Goal: Information Seeking & Learning: Learn about a topic

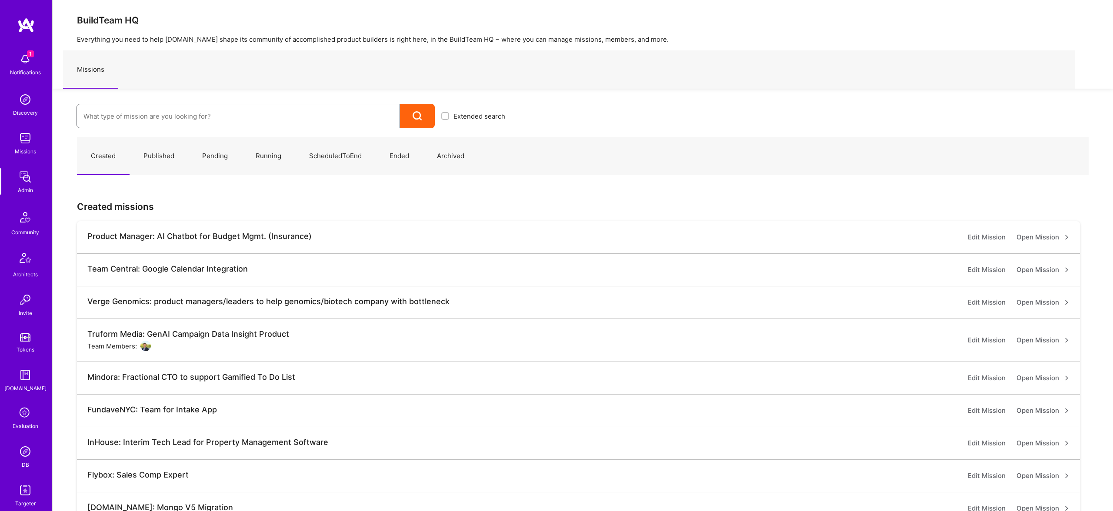
click at [150, 124] on input at bounding box center [237, 116] width 309 height 22
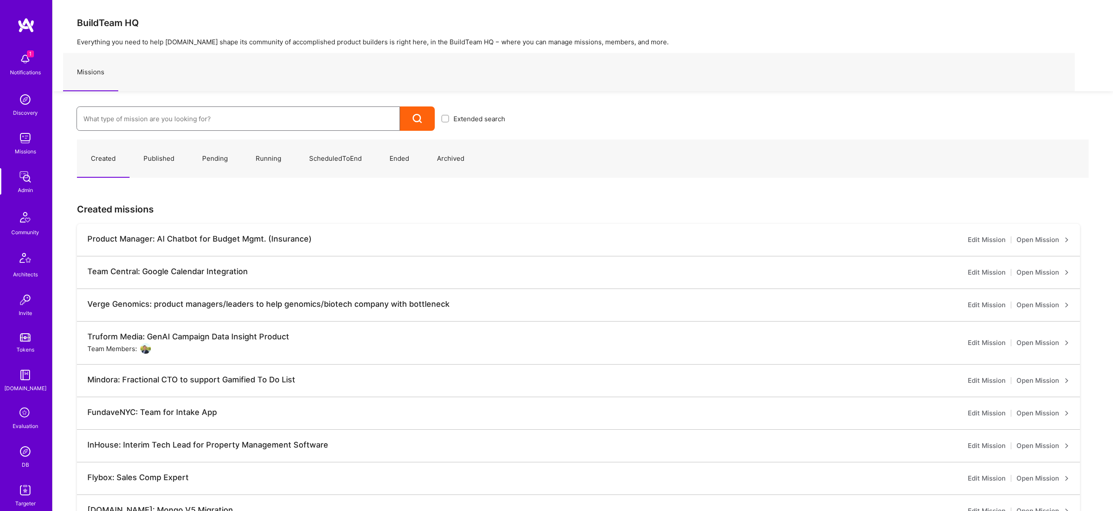
type input "f"
click at [22, 457] on img at bounding box center [25, 451] width 17 height 17
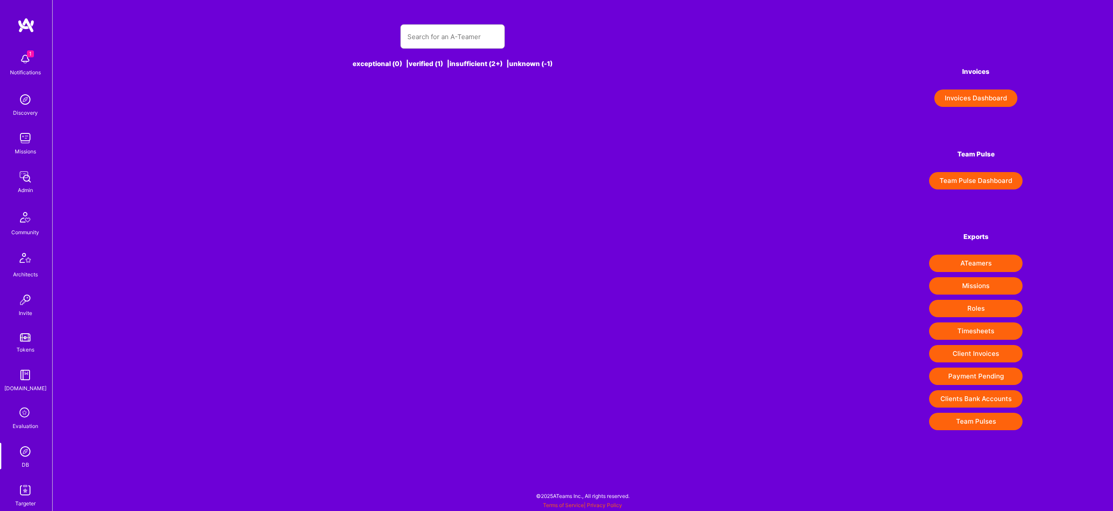
drag, startPoint x: 461, startPoint y: 22, endPoint x: 465, endPoint y: 30, distance: 9.3
click at [463, 24] on div "exceptional (0) | verified (1) | insufficient (2+) | unknown (-1)" at bounding box center [452, 51] width 619 height 75
click at [465, 33] on input "text" at bounding box center [452, 37] width 90 height 22
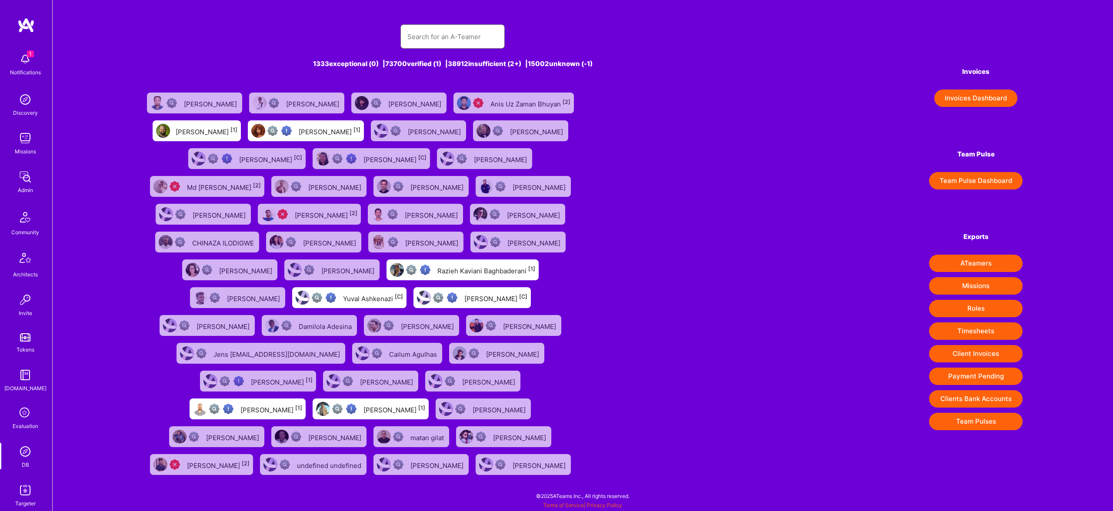
type input "t"
type input "o"
type input "[PERSON_NAME]"
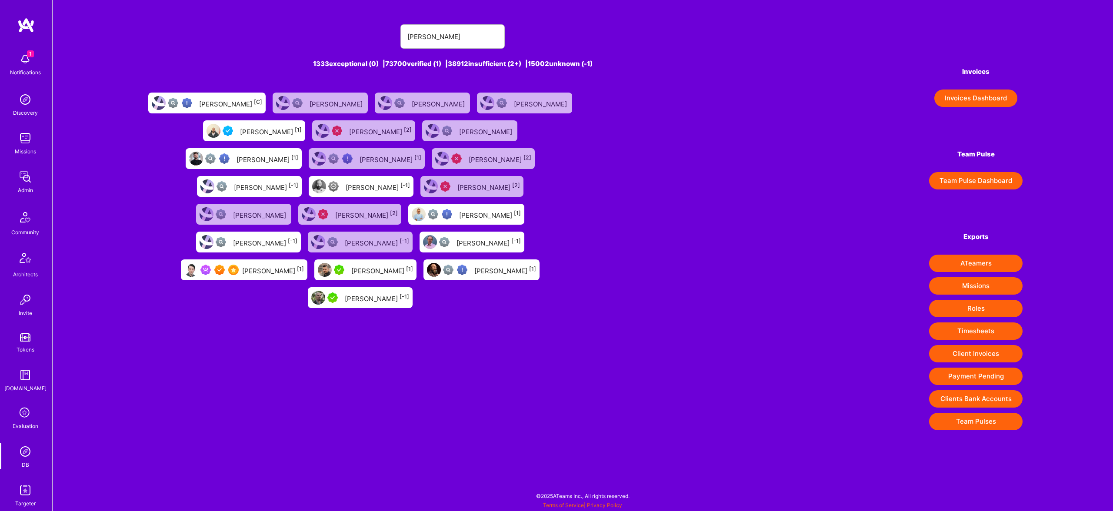
click at [304, 264] on div "[PERSON_NAME] [1]" at bounding box center [273, 269] width 62 height 11
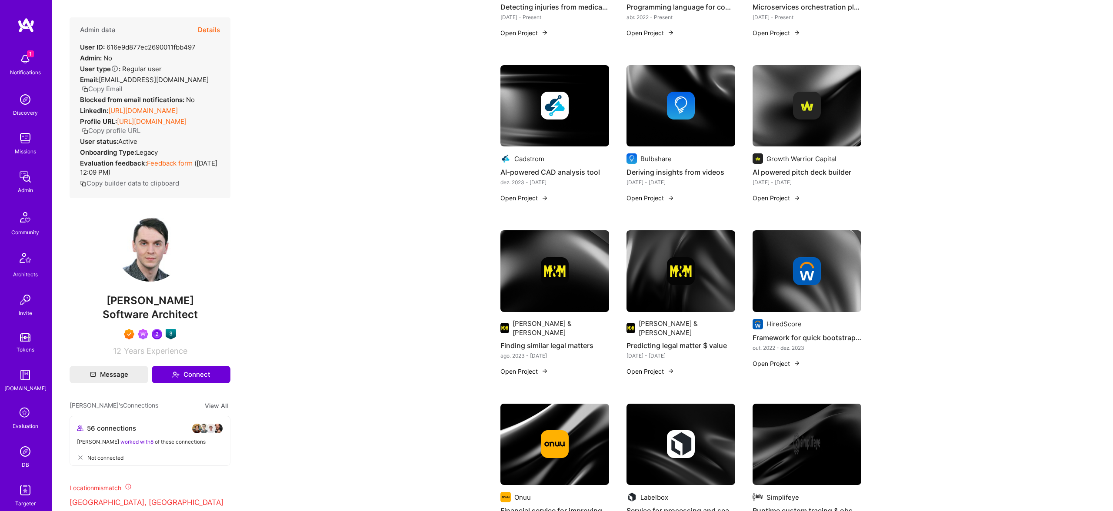
scroll to position [15, 0]
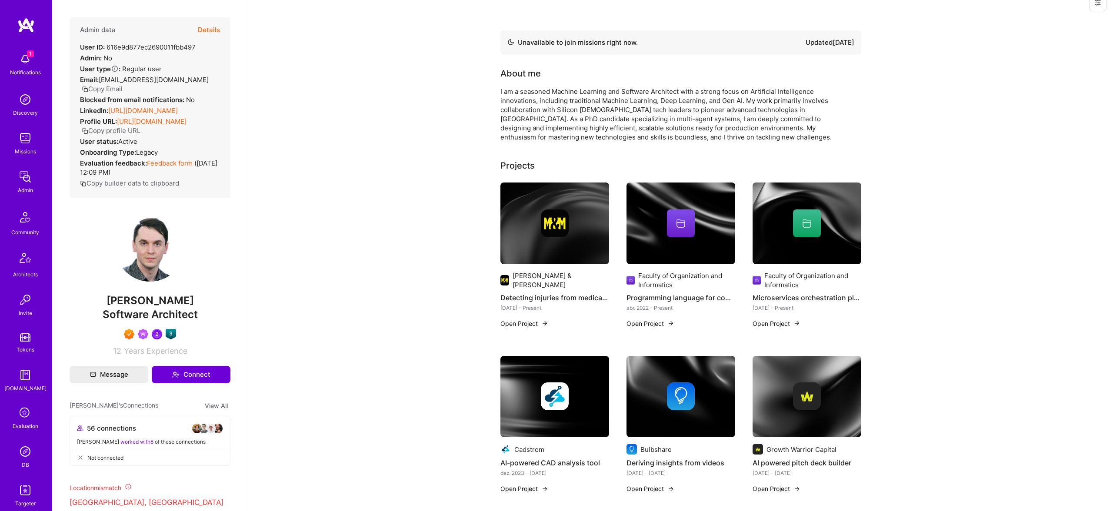
click at [542, 206] on img at bounding box center [554, 224] width 109 height 82
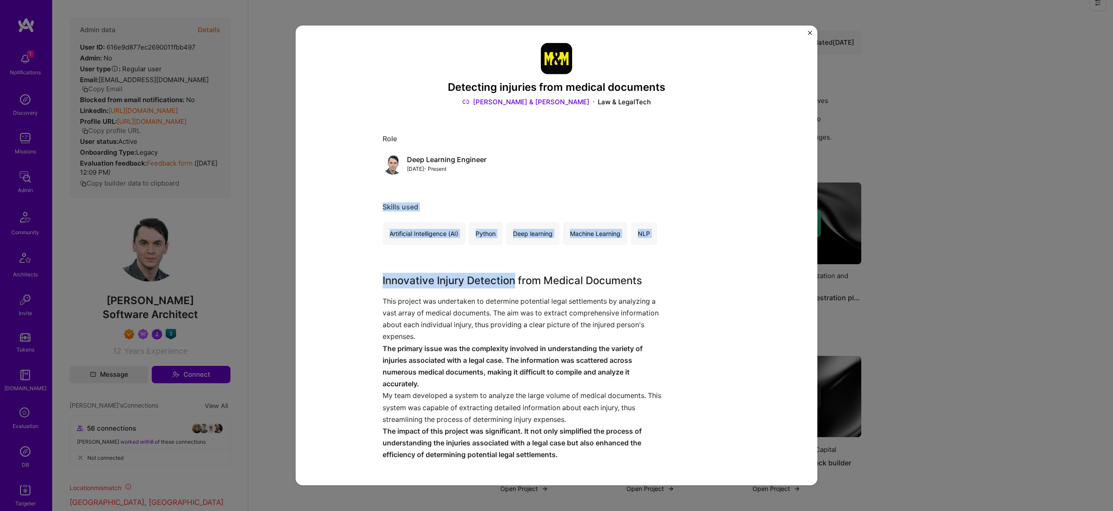
drag, startPoint x: 407, startPoint y: 197, endPoint x: 515, endPoint y: 286, distance: 140.8
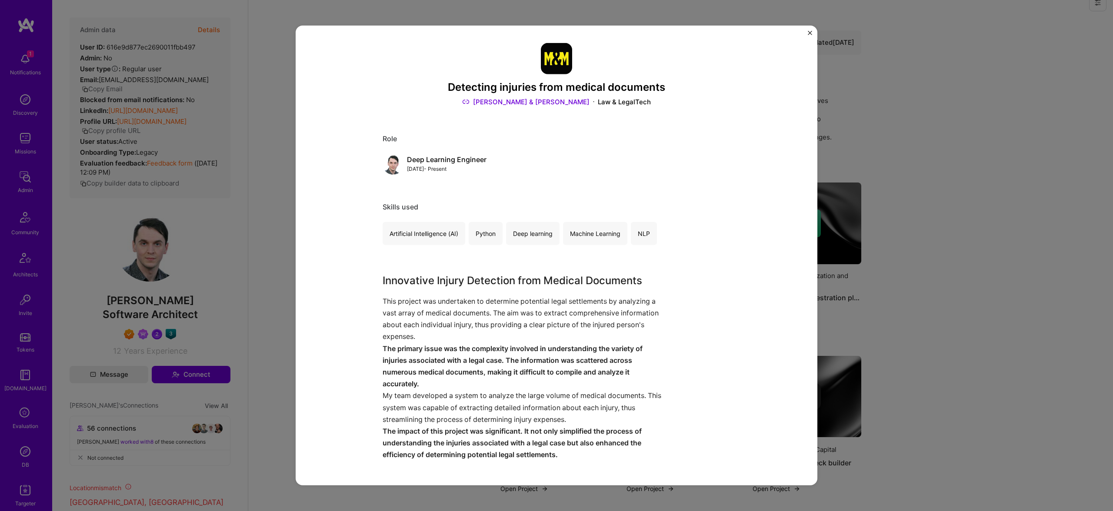
click at [284, 249] on div "Detecting injuries from medical documents [PERSON_NAME] & [PERSON_NAME] Law & L…" at bounding box center [556, 255] width 1113 height 511
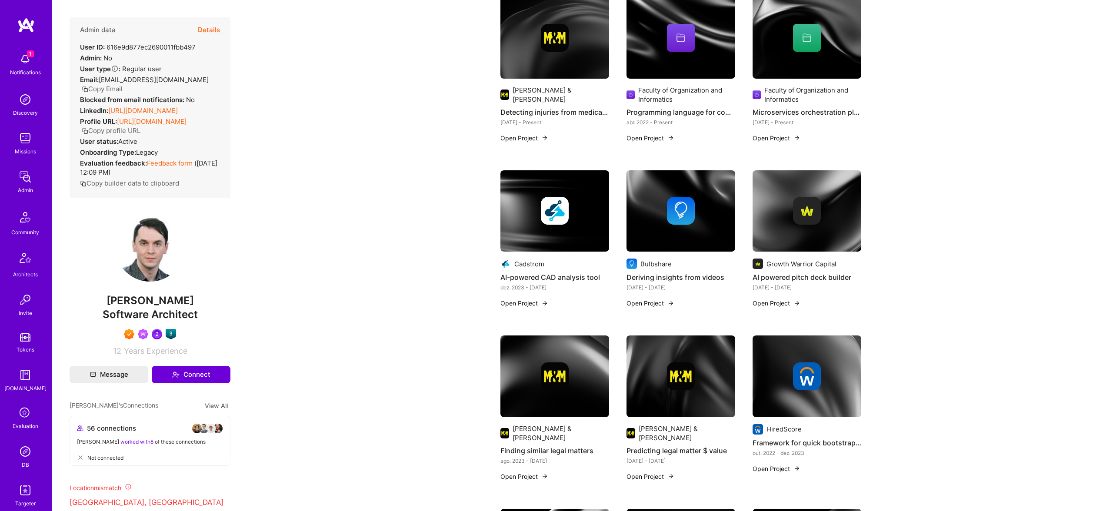
scroll to position [203, 0]
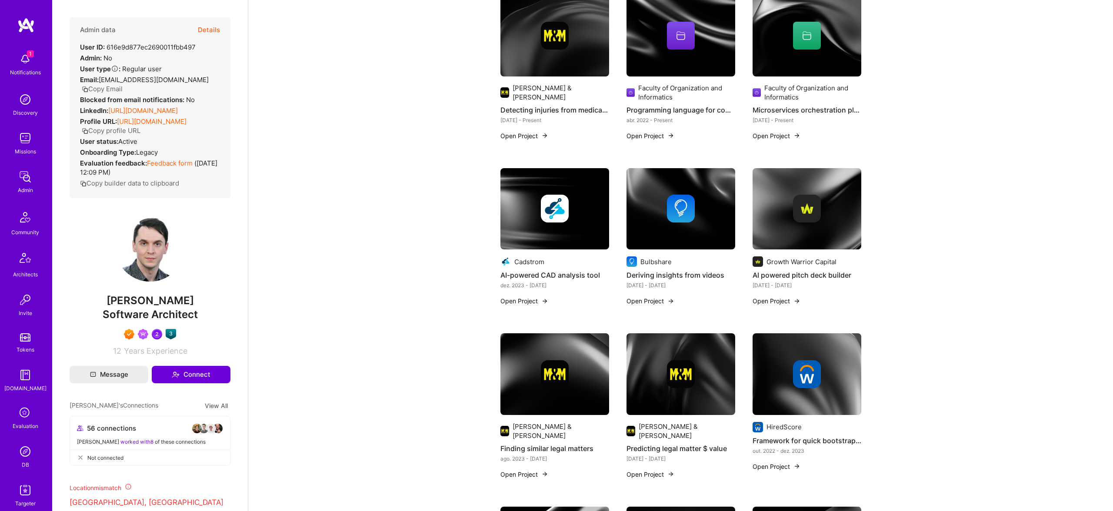
click at [791, 227] on img at bounding box center [806, 209] width 109 height 82
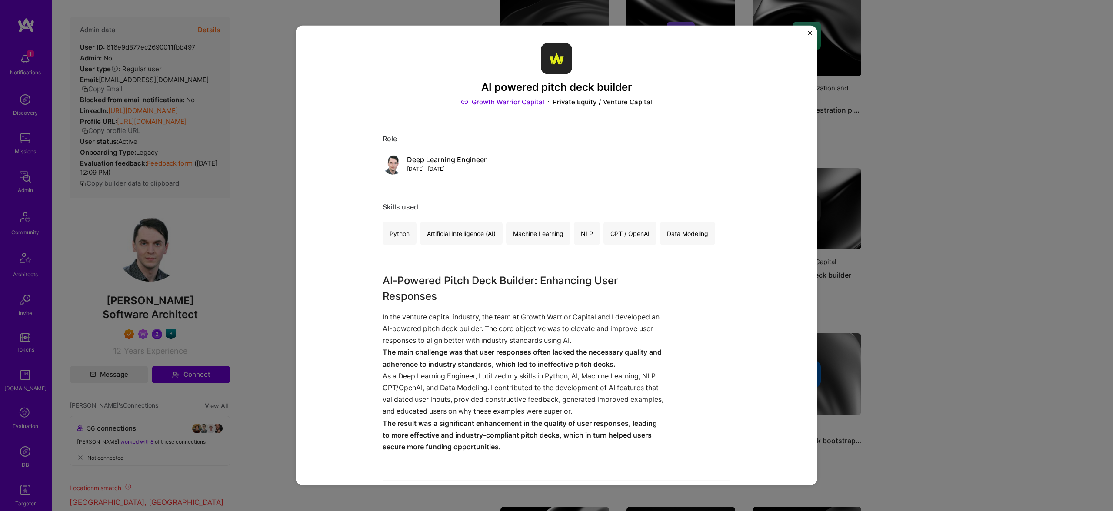
click at [140, 244] on div "AI powered pitch deck builder Growth Warrior Capital Private Equity / Venture C…" at bounding box center [556, 255] width 1113 height 511
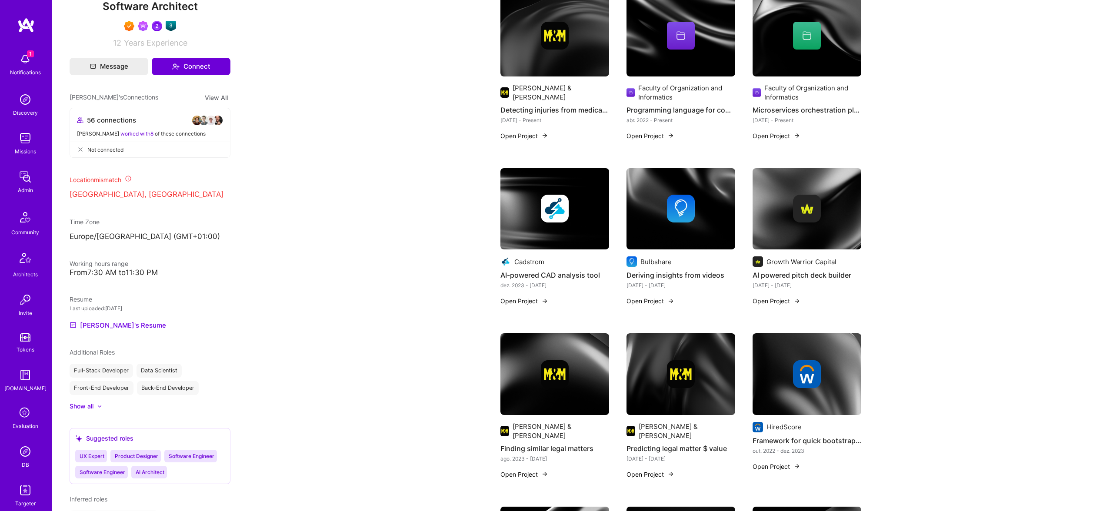
scroll to position [1237, 0]
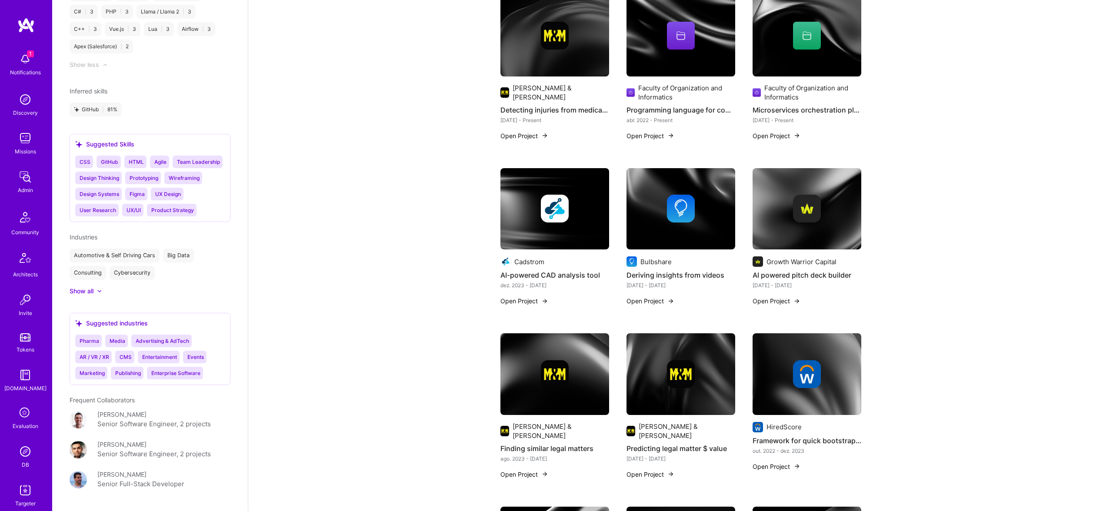
click at [93, 296] on div "Show all" at bounding box center [82, 291] width 24 height 9
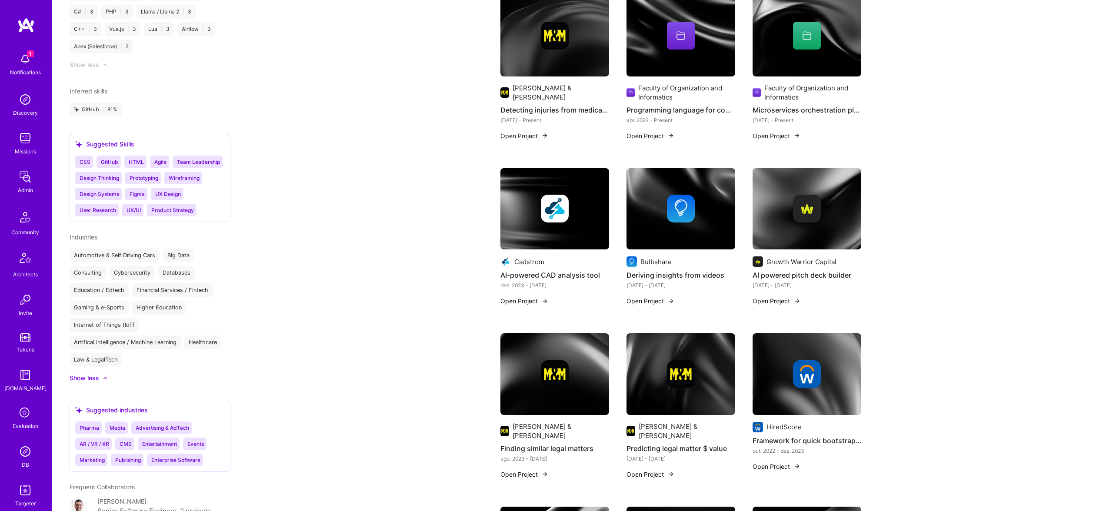
click at [102, 367] on div "Law & LegalTech" at bounding box center [96, 360] width 53 height 14
click at [95, 431] on span "Pharma" at bounding box center [90, 428] width 20 height 7
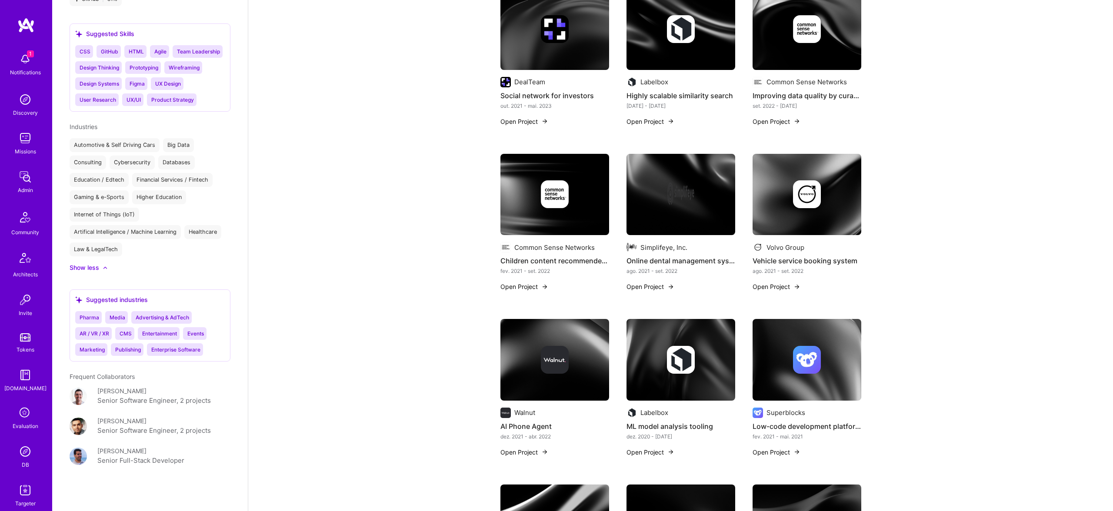
scroll to position [883, 0]
